Goal: Check status: Check status

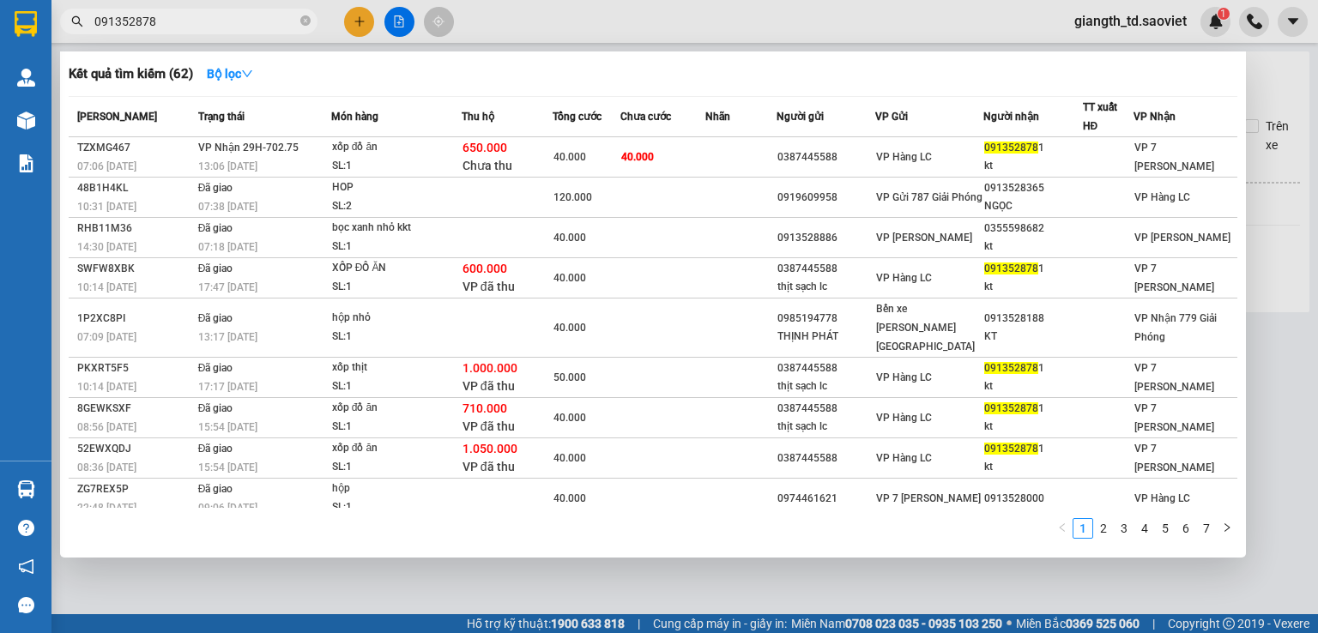
type input "0913528781"
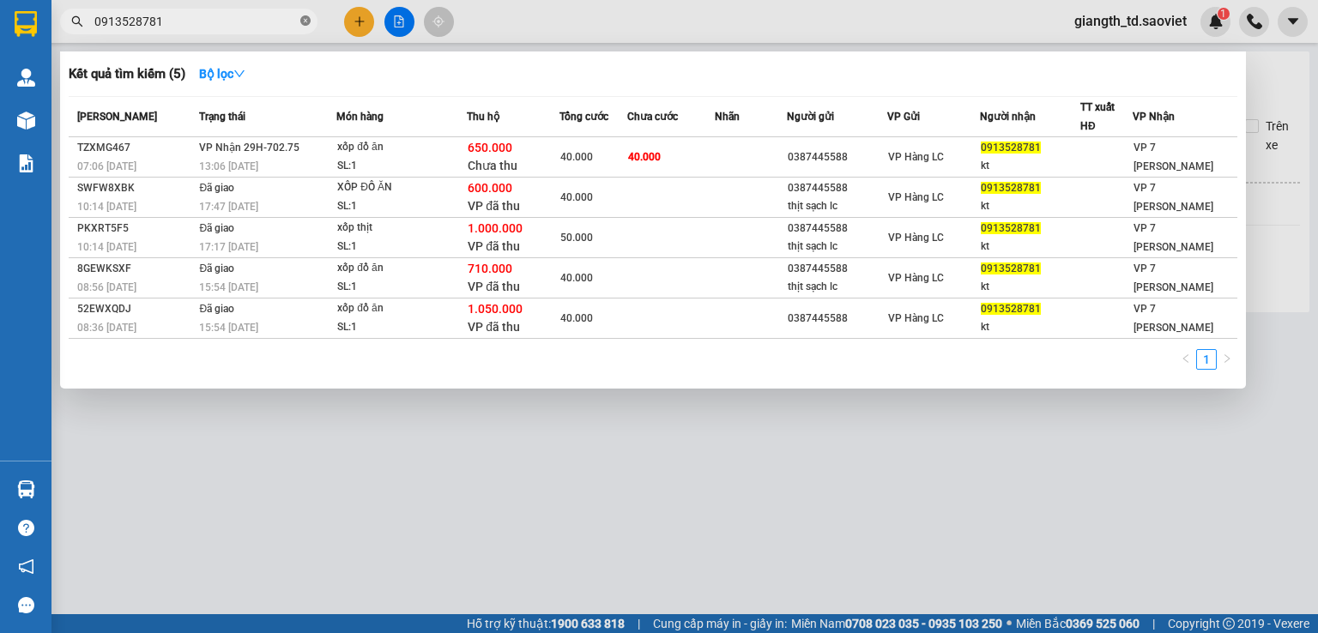
click at [305, 18] on icon "close-circle" at bounding box center [305, 20] width 10 height 10
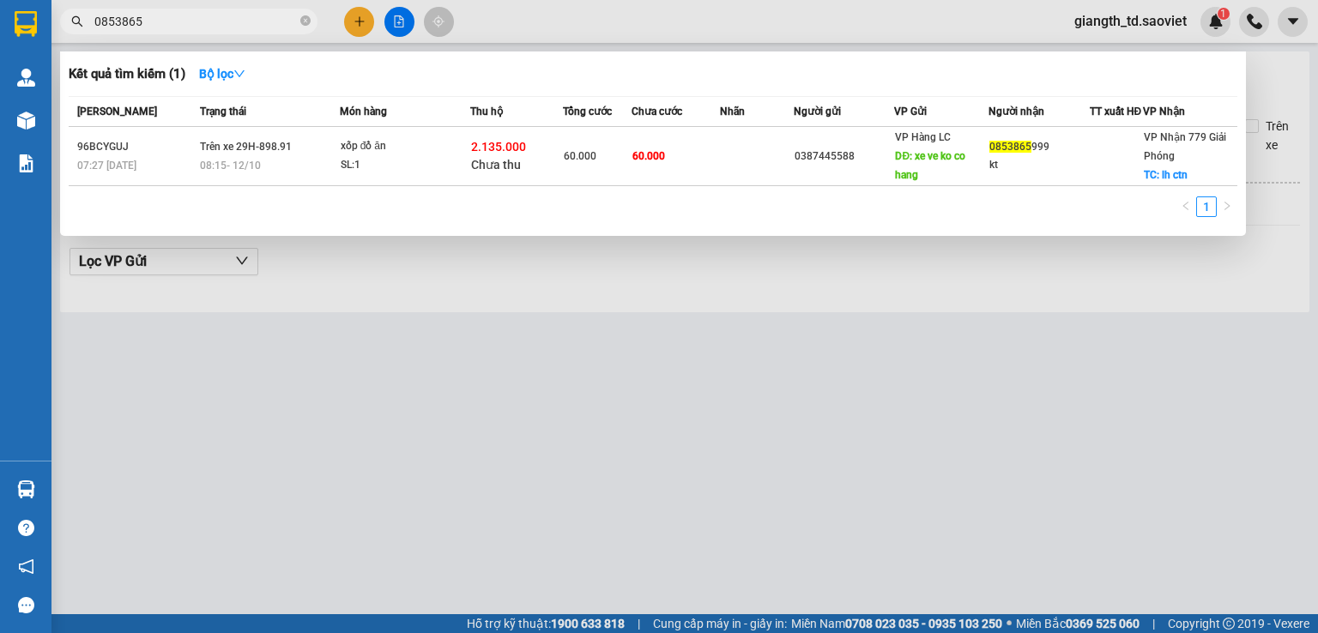
type input "0853865"
click at [304, 23] on icon "close-circle" at bounding box center [305, 20] width 10 height 10
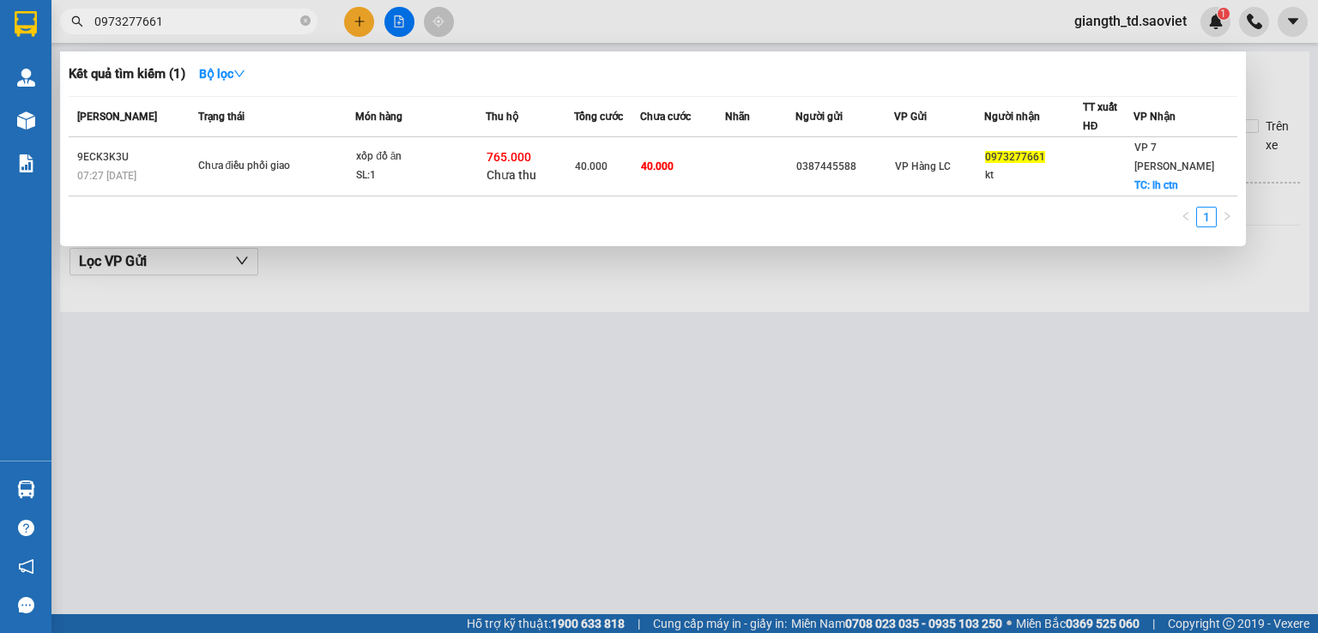
type input "0973277661"
click at [309, 16] on icon "close-circle" at bounding box center [305, 20] width 10 height 10
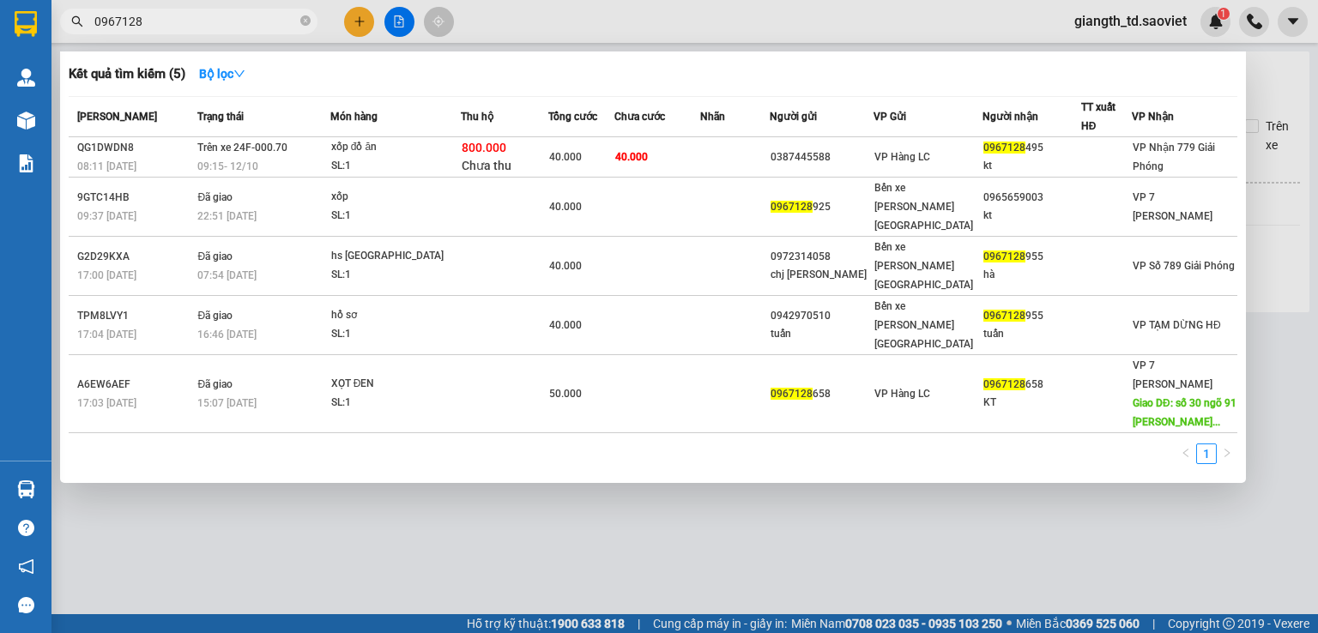
click at [154, 16] on input "0967128" at bounding box center [195, 21] width 202 height 19
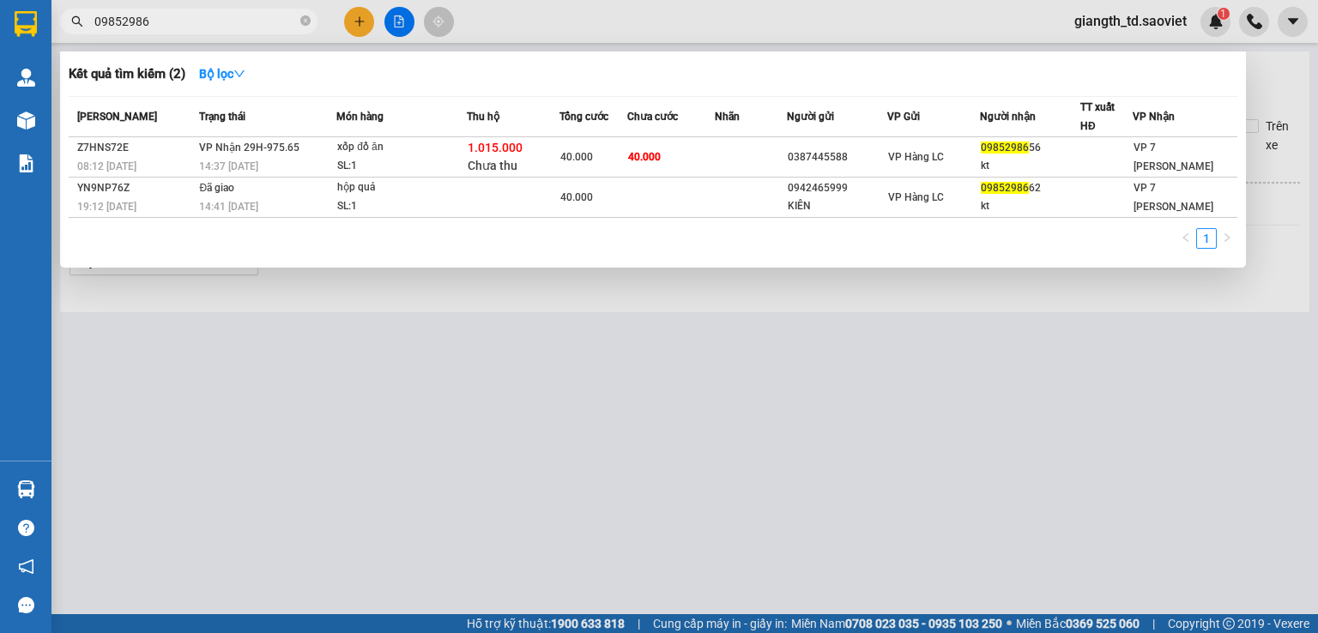
type input "09852986"
click at [563, 74] on div "Kết quả tìm kiếm ( 2 ) Bộ lọc" at bounding box center [653, 73] width 1169 height 27
click at [307, 18] on icon "close-circle" at bounding box center [305, 20] width 10 height 10
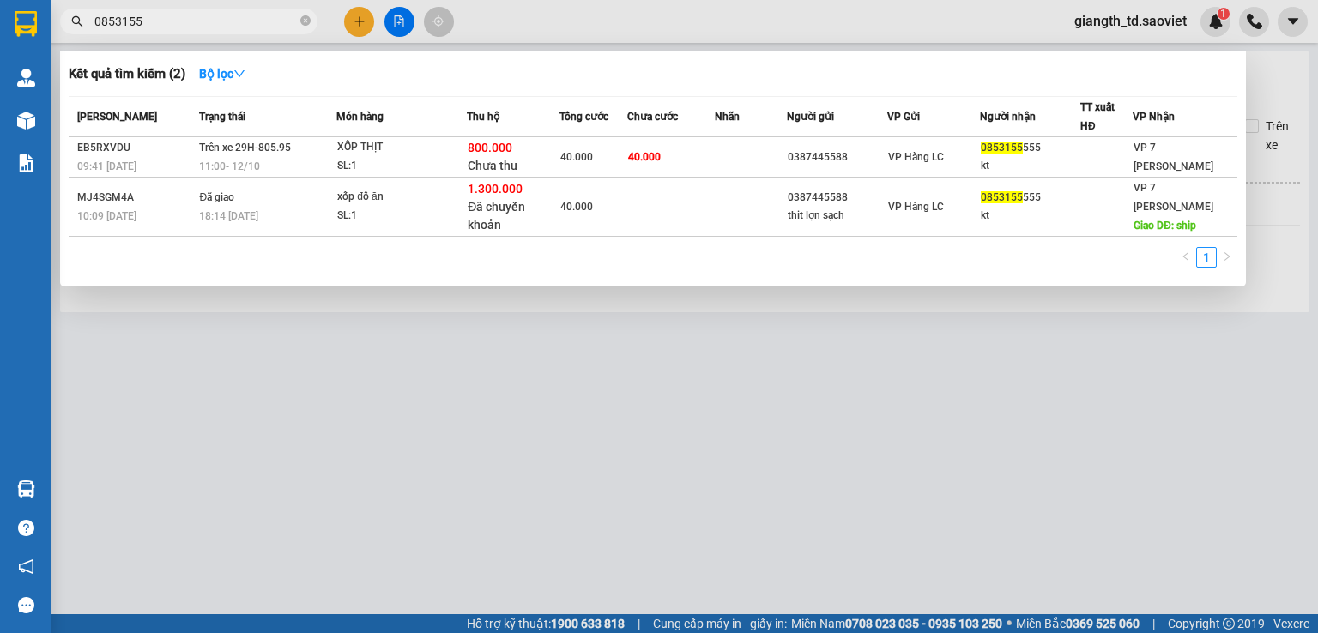
type input "0853155"
click at [302, 15] on span at bounding box center [305, 22] width 10 height 16
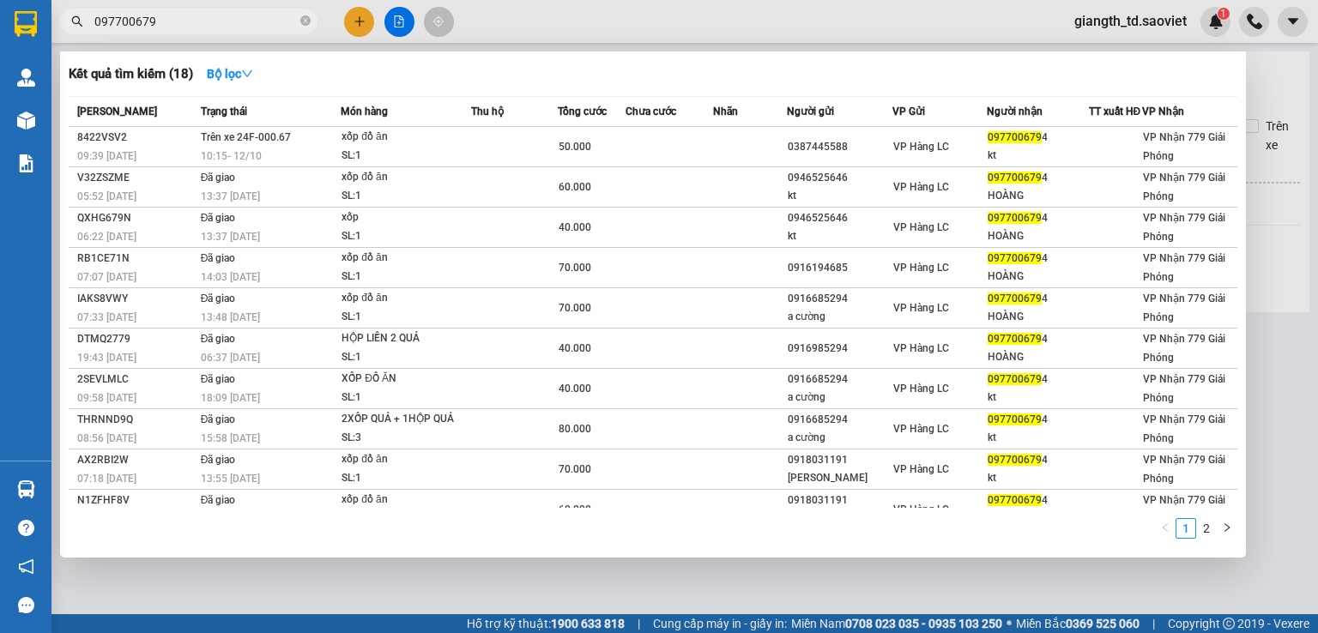
type input "097700679"
click at [304, 18] on icon "close-circle" at bounding box center [305, 20] width 10 height 10
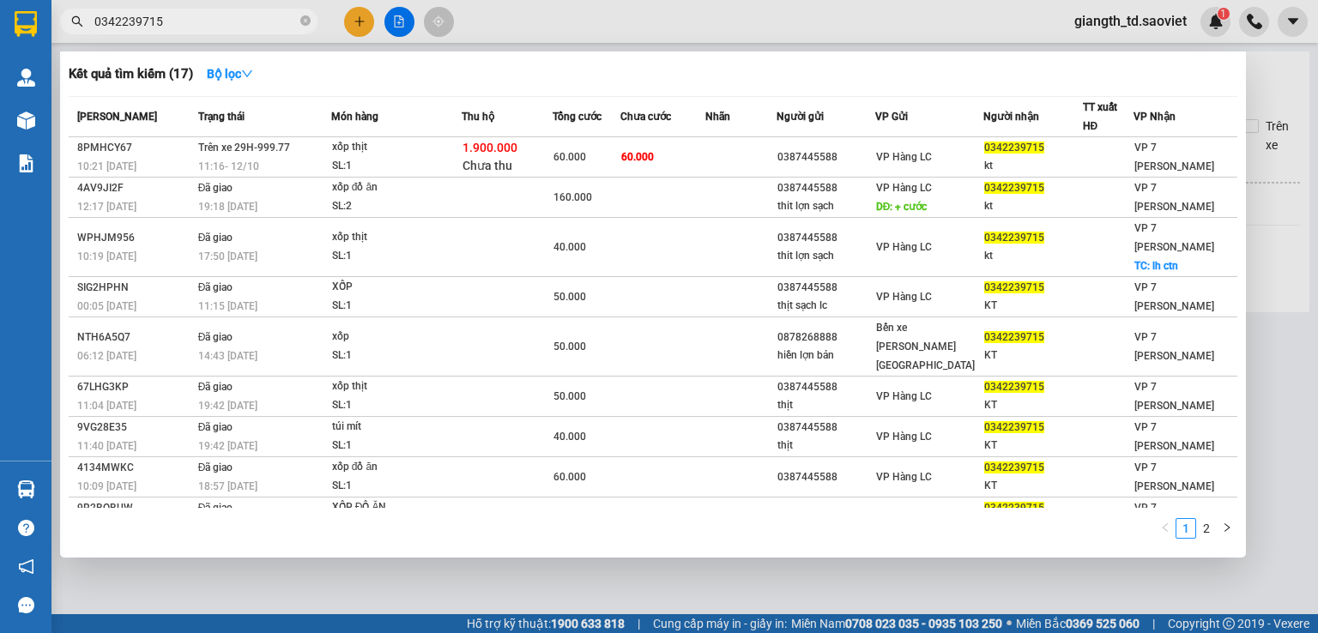
click at [148, 15] on input "0342239715" at bounding box center [195, 21] width 202 height 19
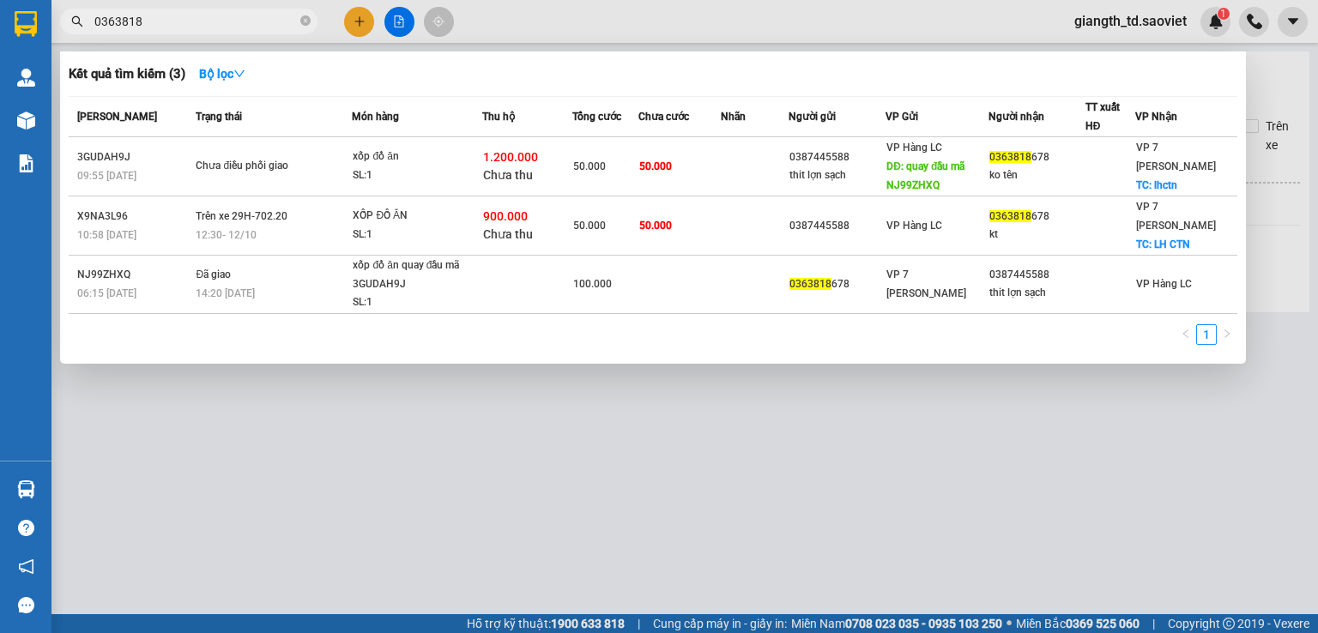
type input "0363818"
